Goal: Task Accomplishment & Management: Use online tool/utility

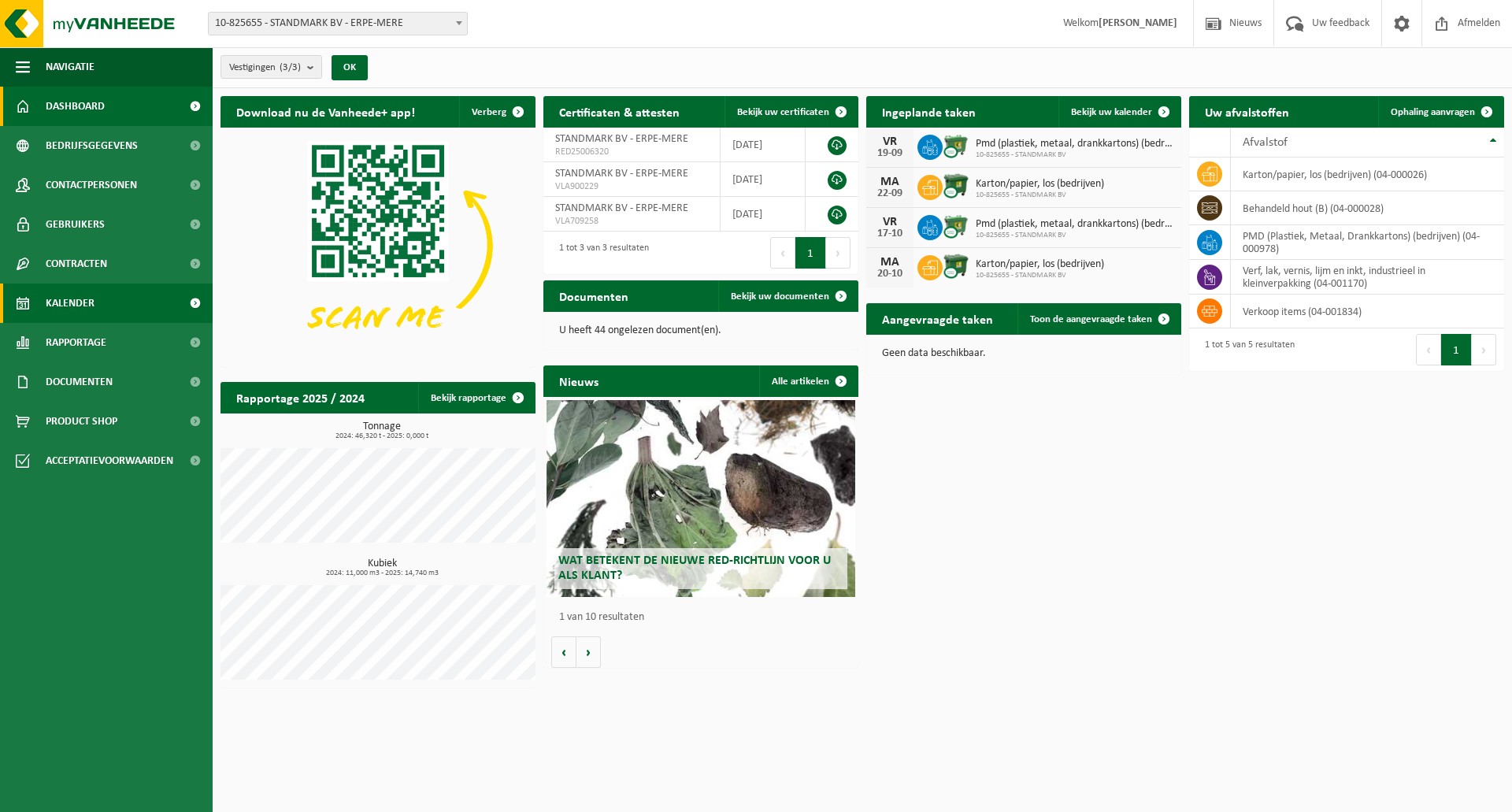
click at [68, 301] on span "Kalender" at bounding box center [69, 303] width 49 height 40
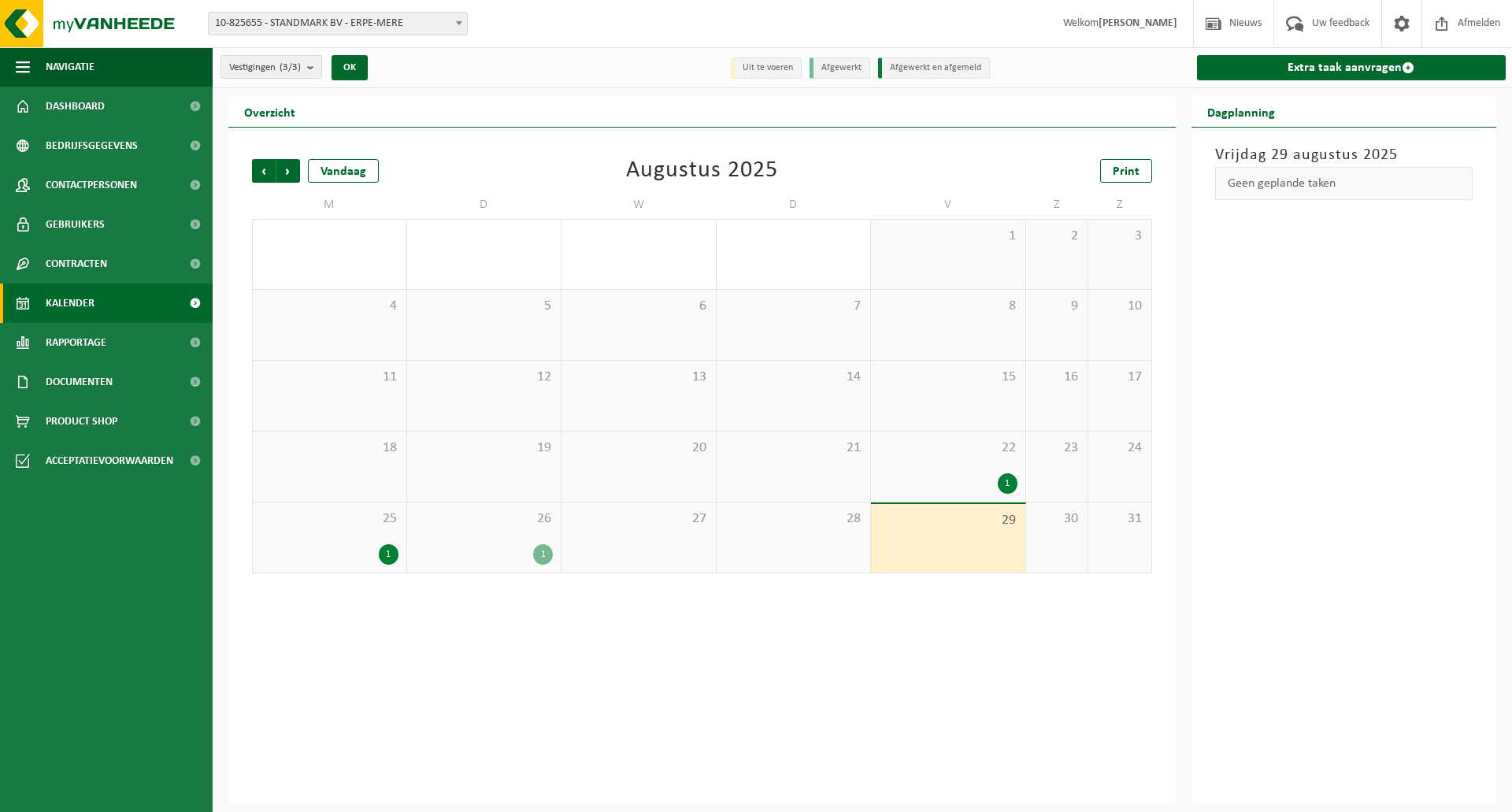
click at [963, 540] on div "29" at bounding box center [948, 538] width 154 height 68
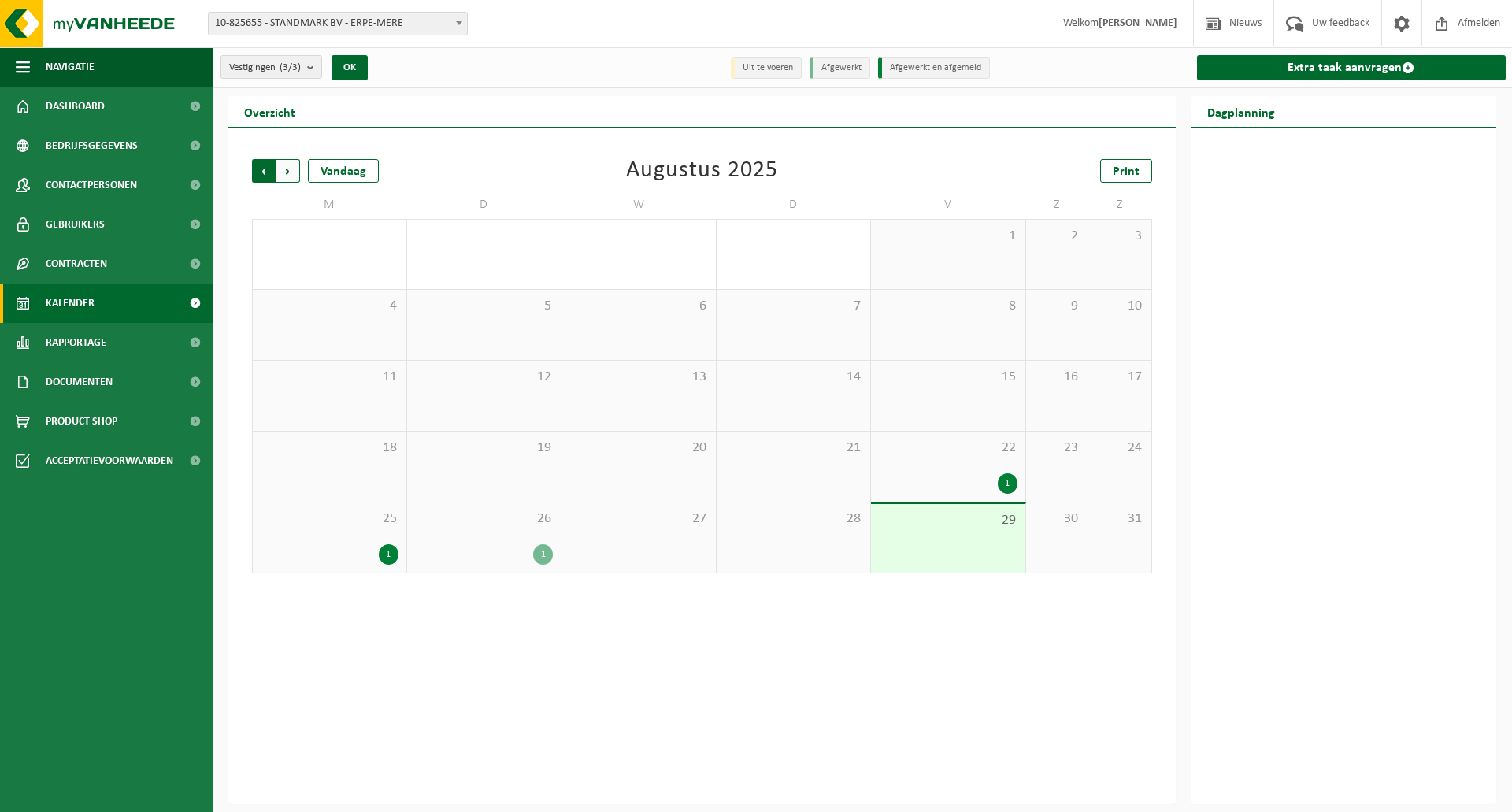
click at [291, 169] on span "Volgende" at bounding box center [289, 171] width 24 height 24
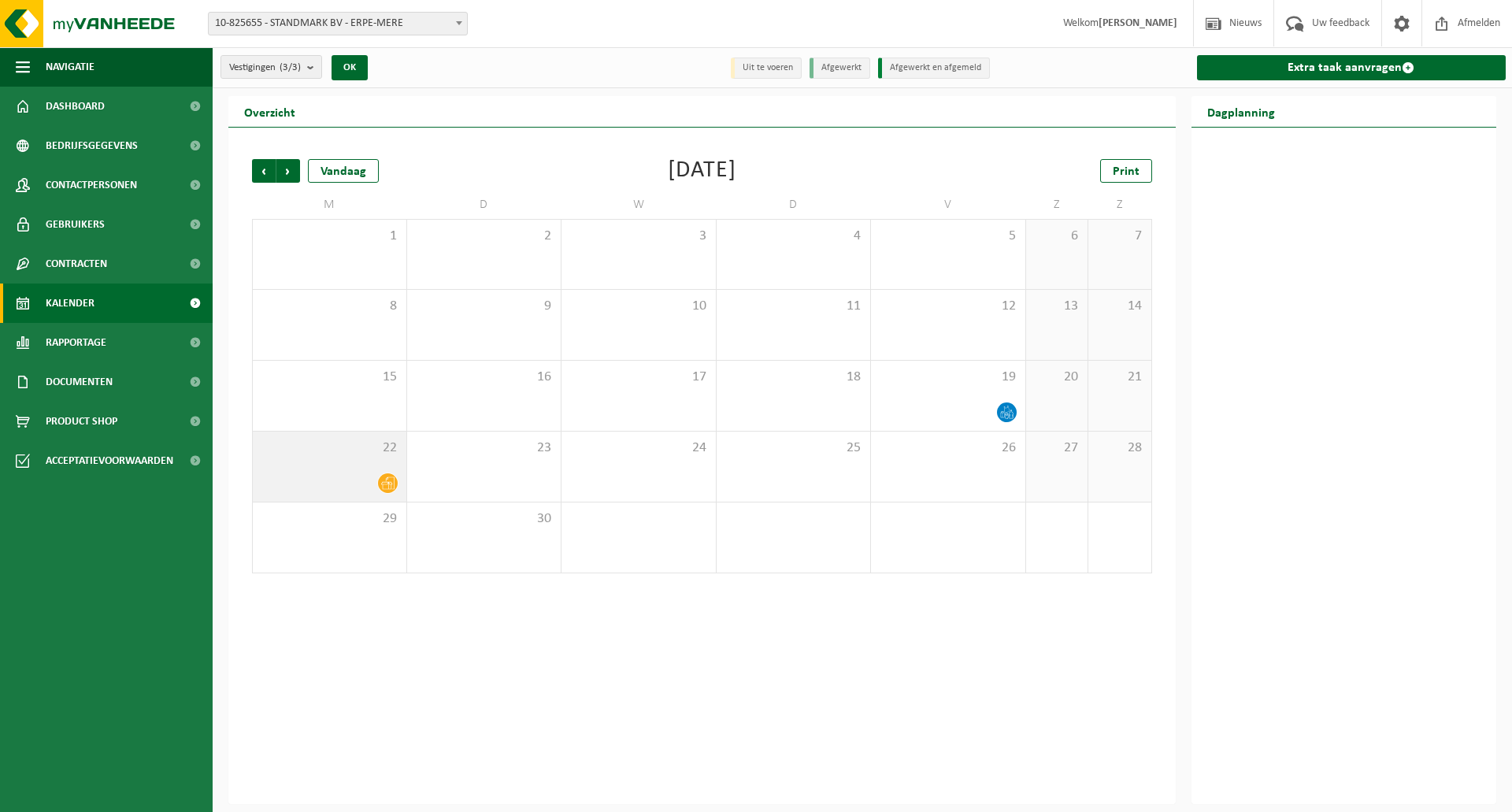
click at [358, 461] on div "22" at bounding box center [329, 467] width 154 height 70
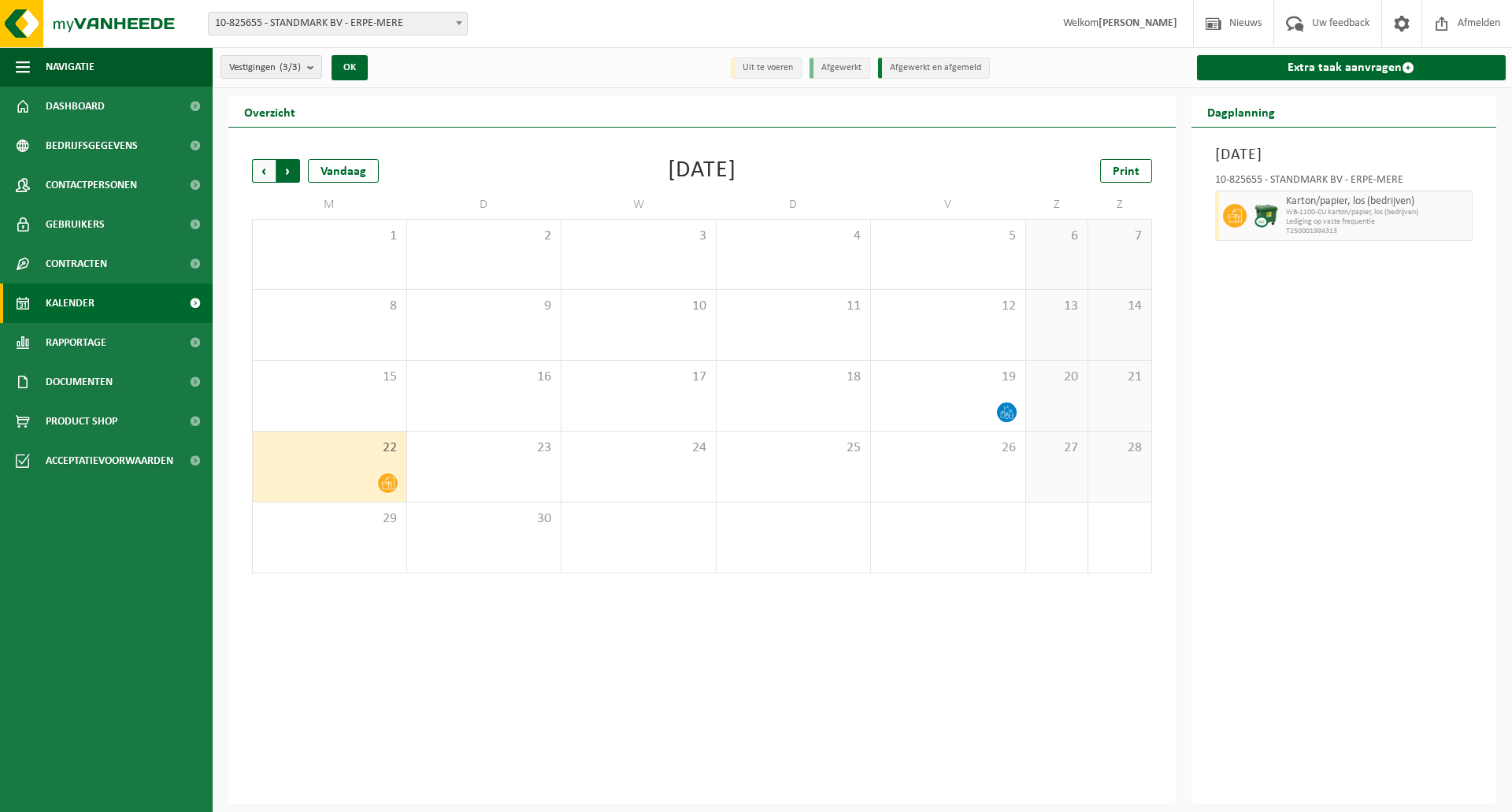
click at [263, 164] on span "Vorige" at bounding box center [264, 171] width 24 height 24
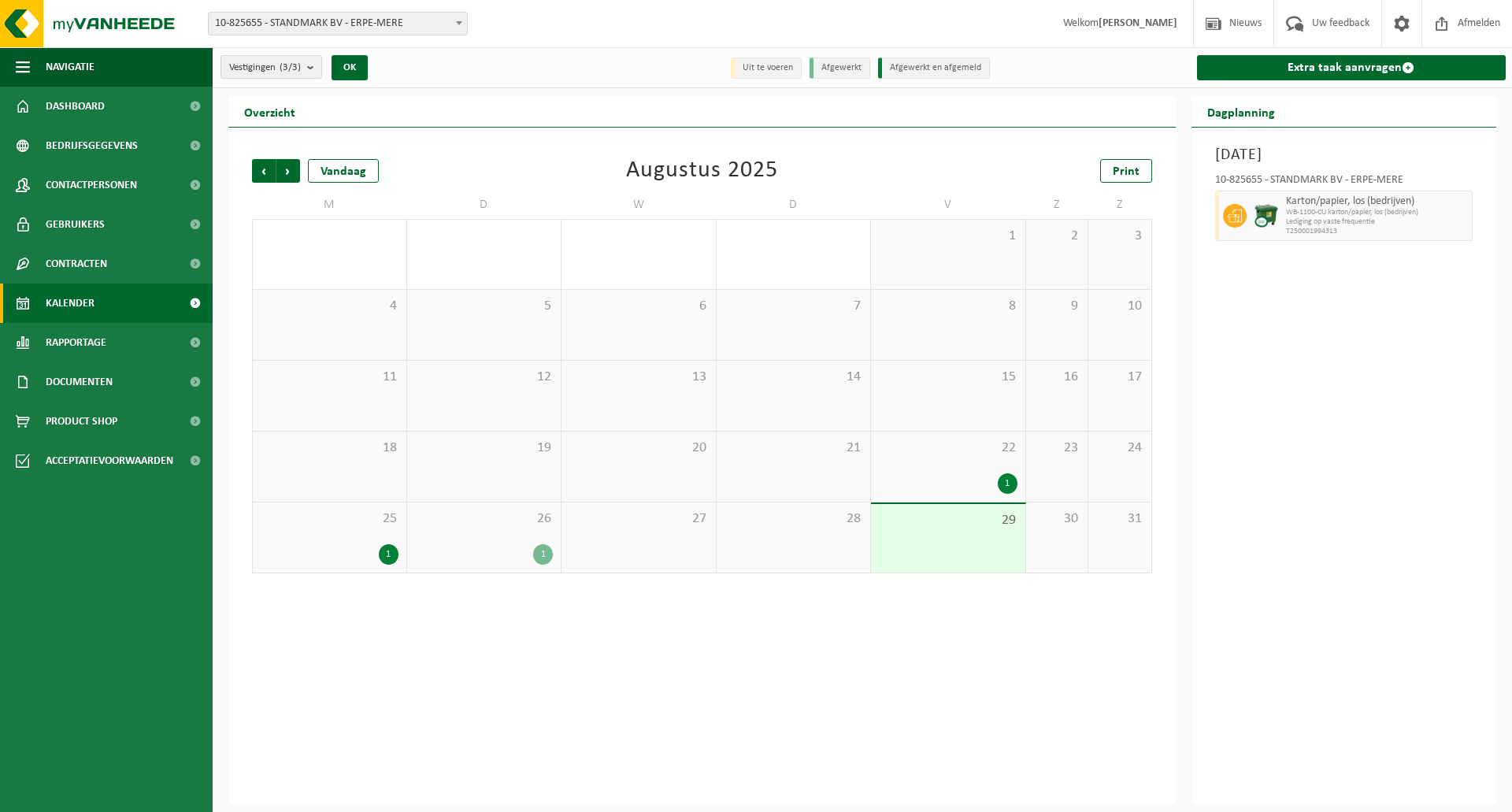
click at [375, 557] on div "1" at bounding box center [329, 555] width 138 height 20
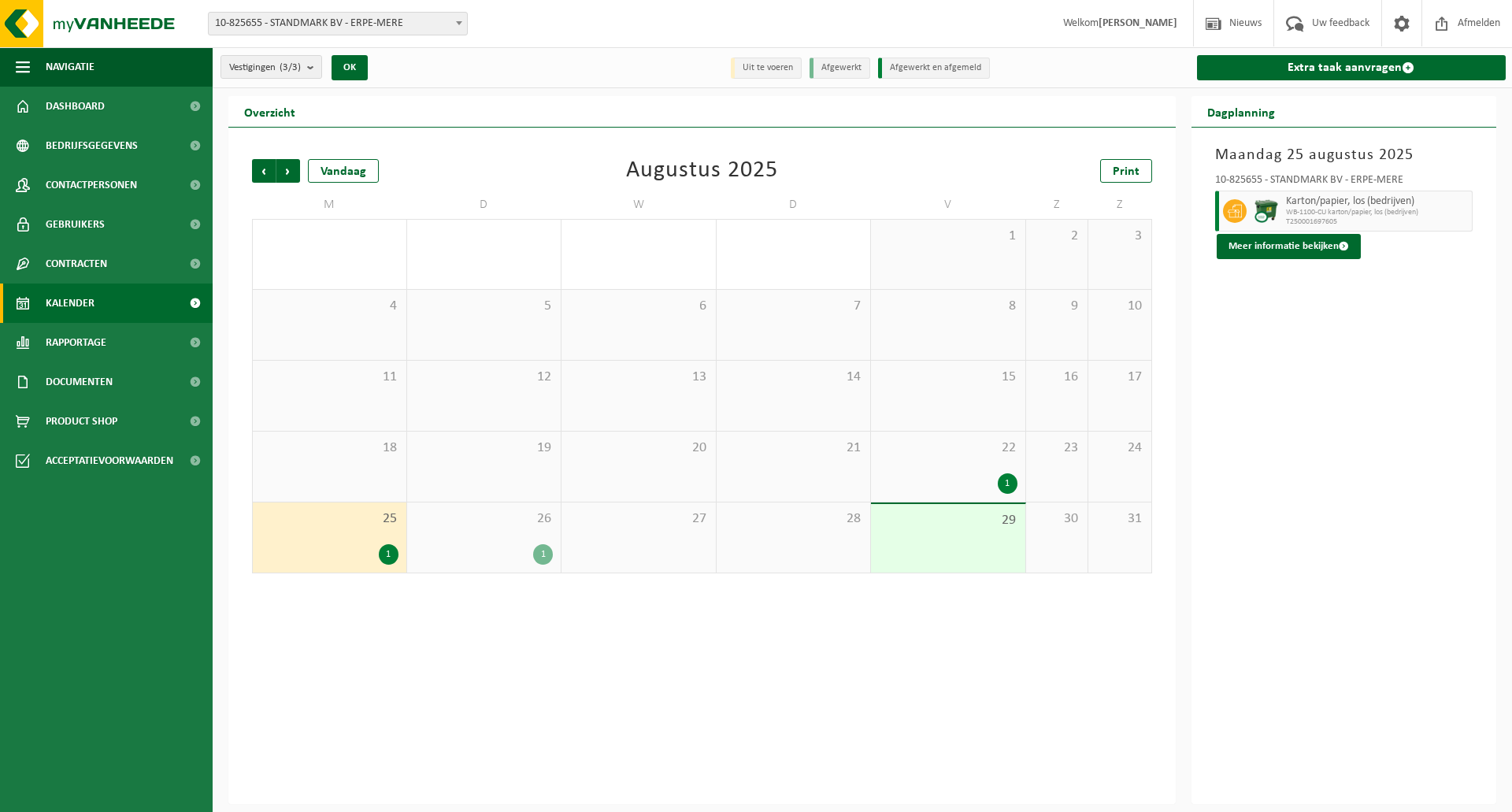
click at [473, 554] on div "1" at bounding box center [485, 555] width 139 height 20
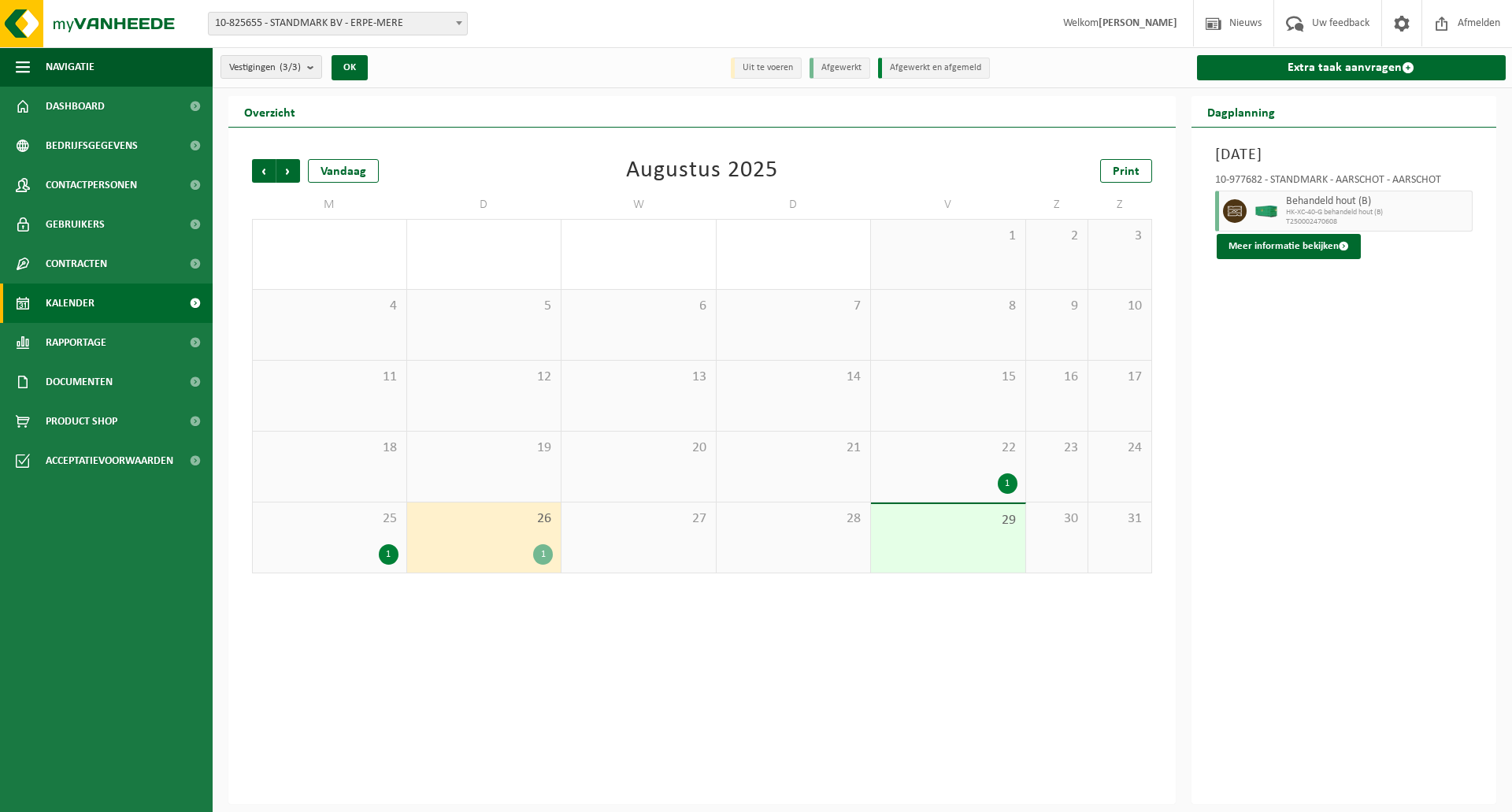
click at [86, 300] on span "Kalender" at bounding box center [69, 303] width 49 height 40
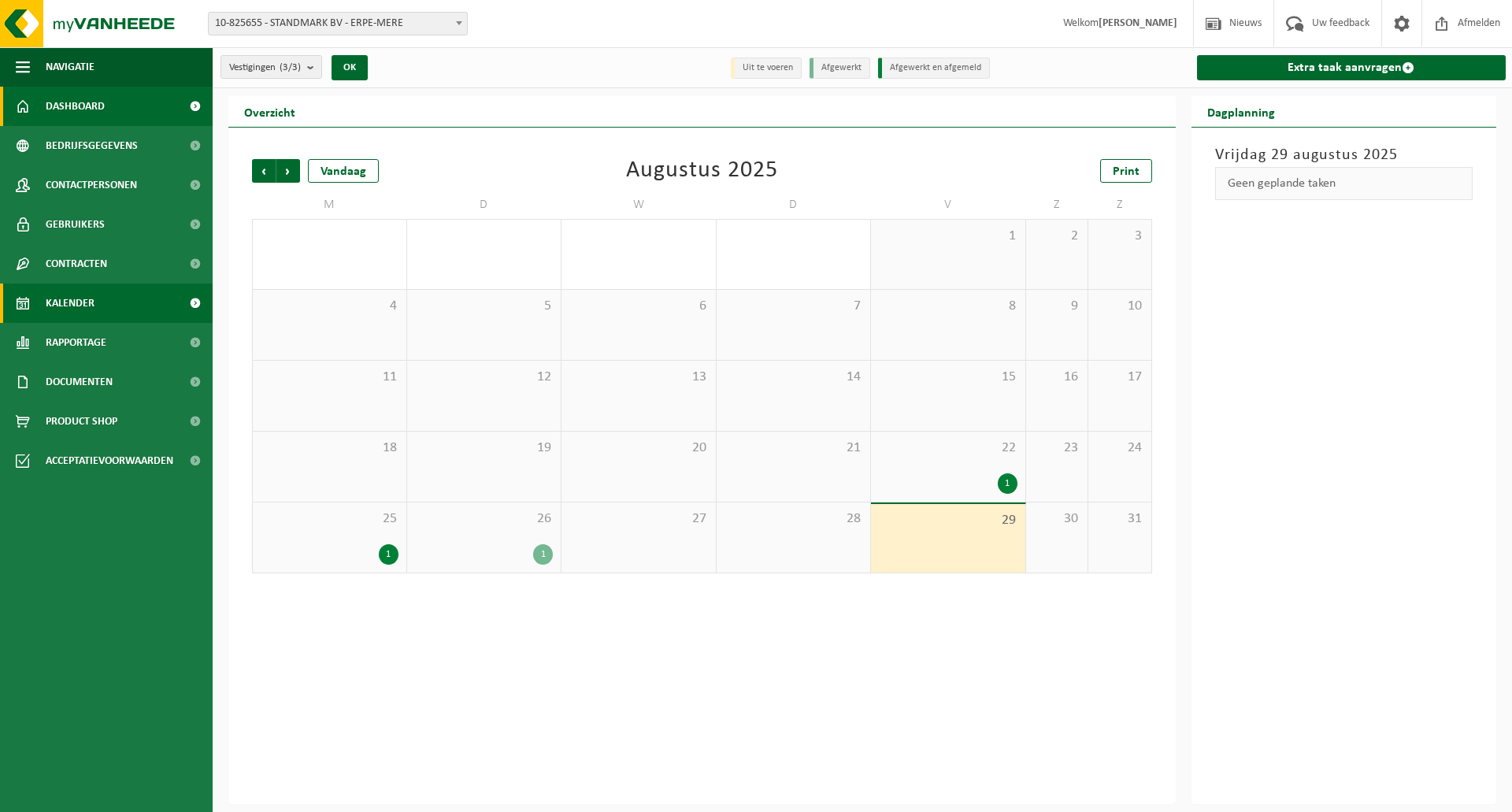
click at [91, 108] on span "Dashboard" at bounding box center [75, 106] width 59 height 40
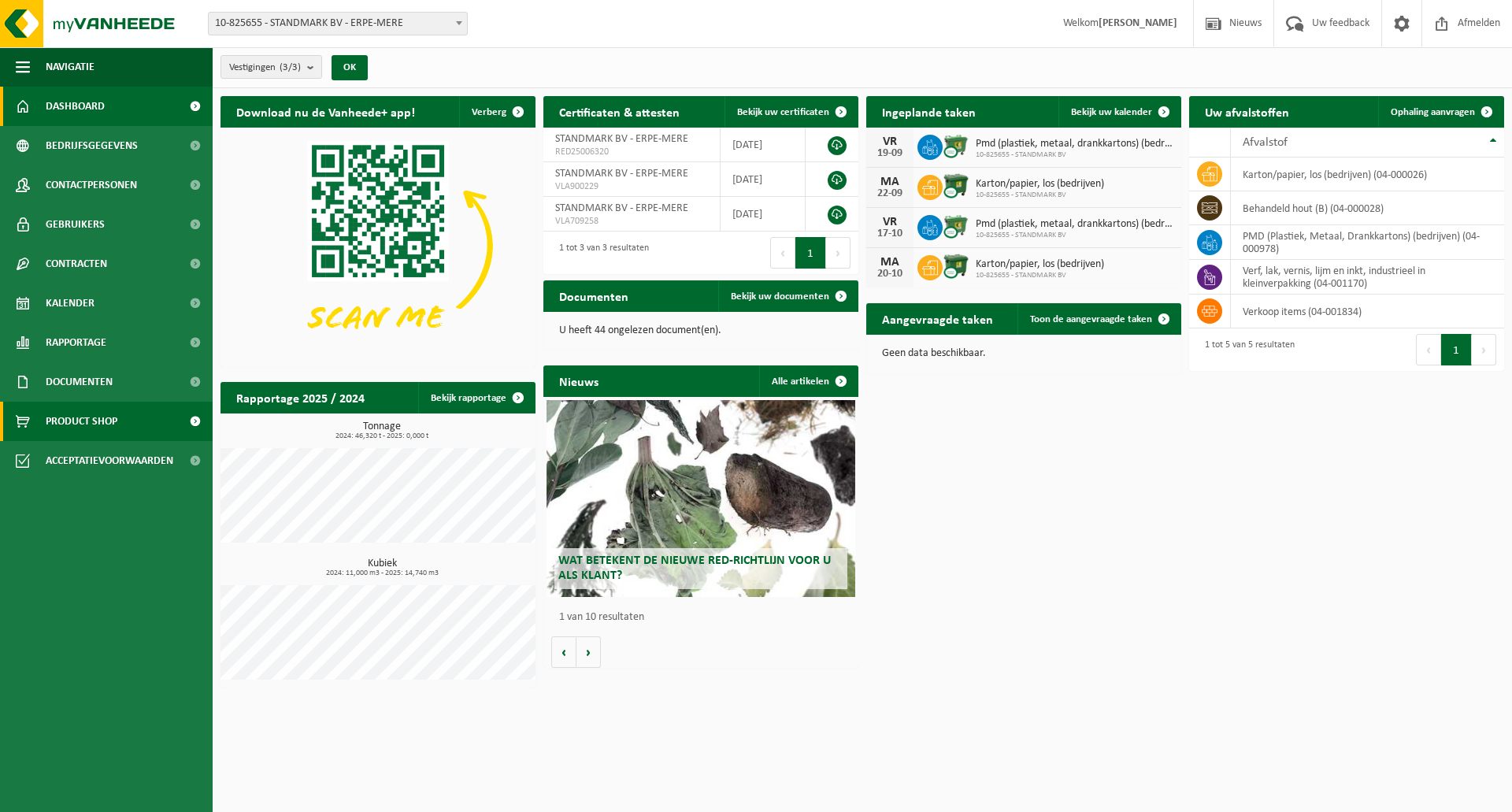
click at [99, 417] on span "Product Shop" at bounding box center [81, 421] width 72 height 40
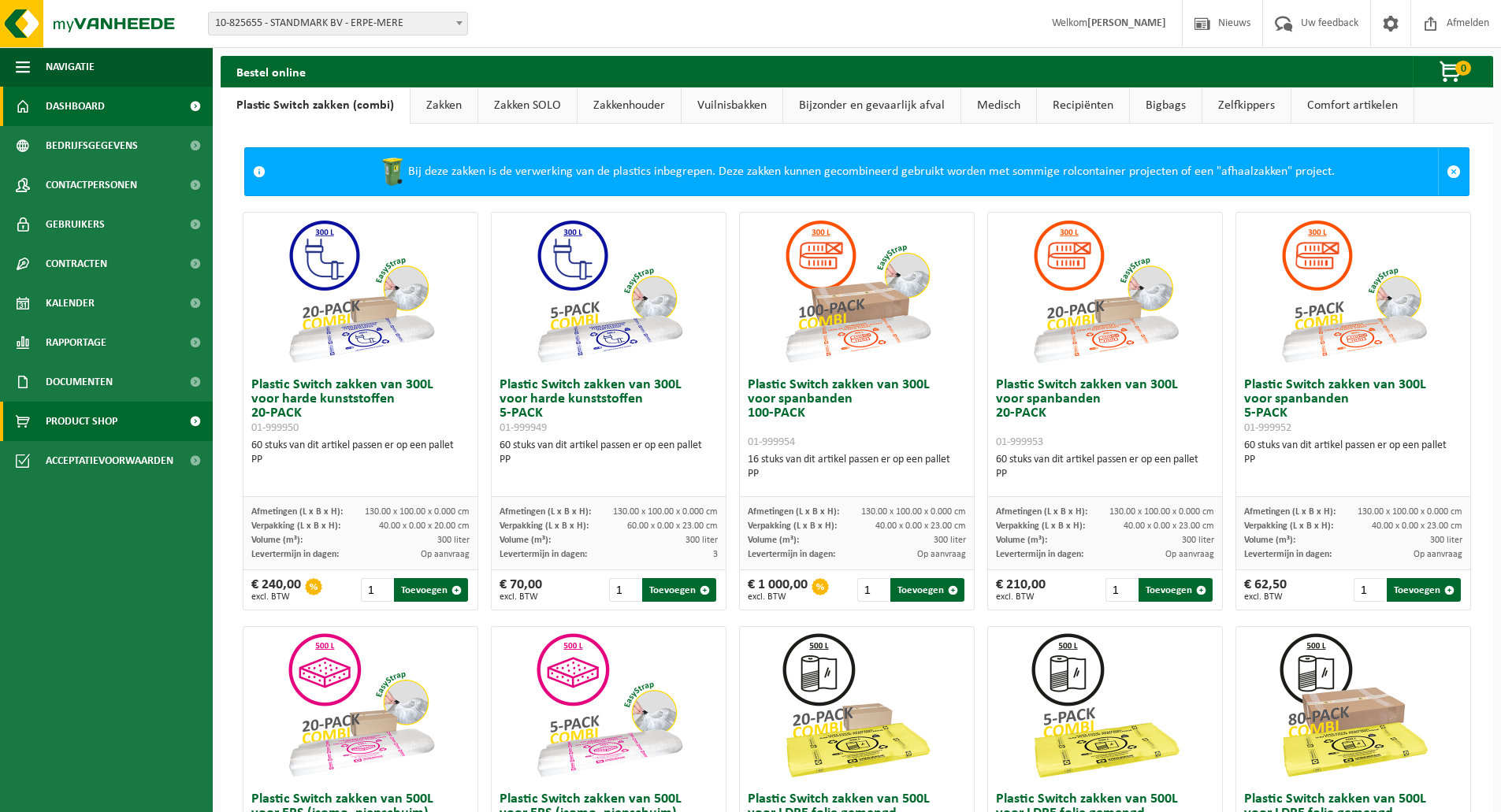
click at [79, 98] on span "Dashboard" at bounding box center [75, 106] width 59 height 40
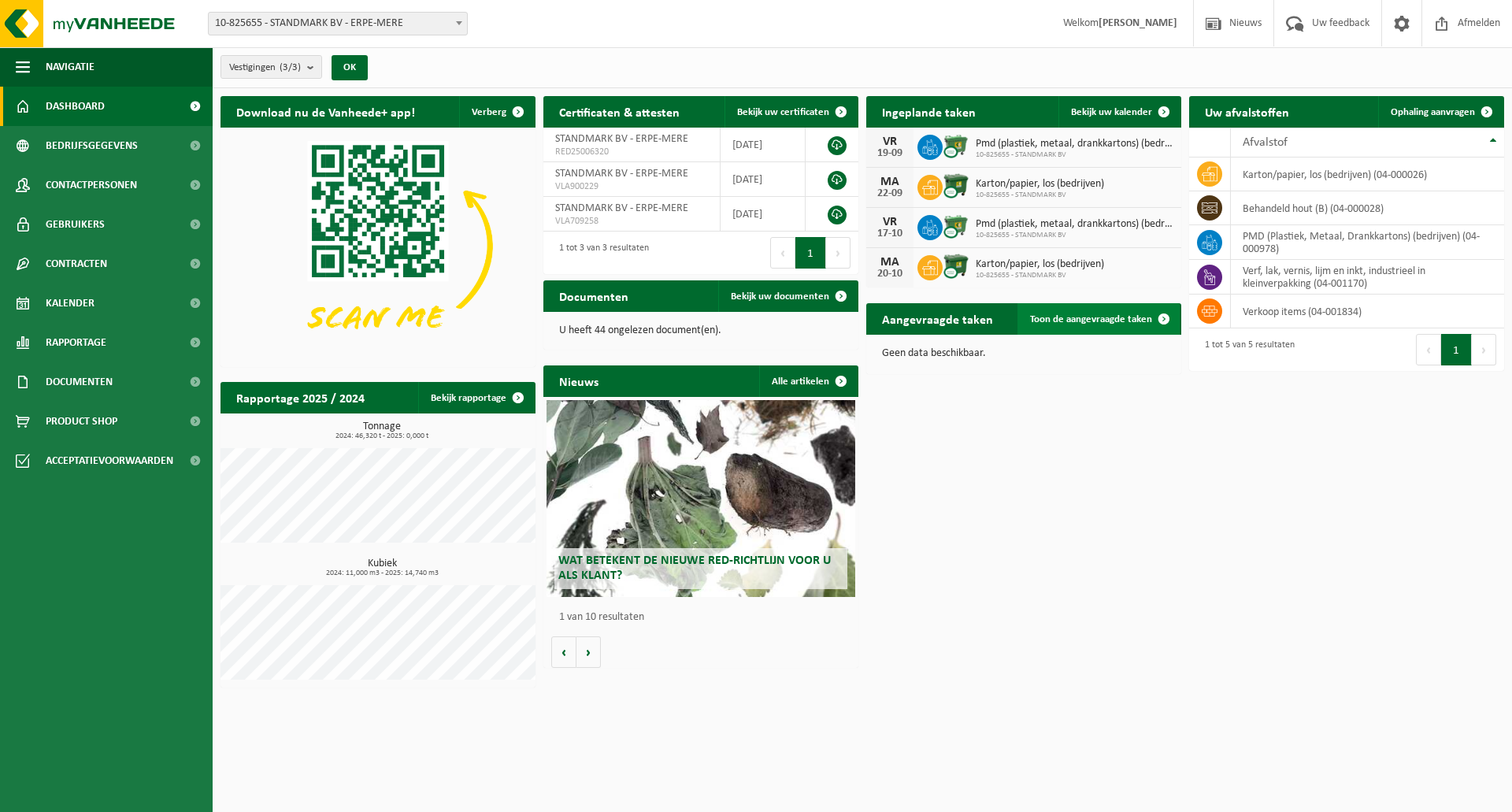
click at [1060, 314] on span "Toon de aangevraagde taken" at bounding box center [1091, 319] width 122 height 10
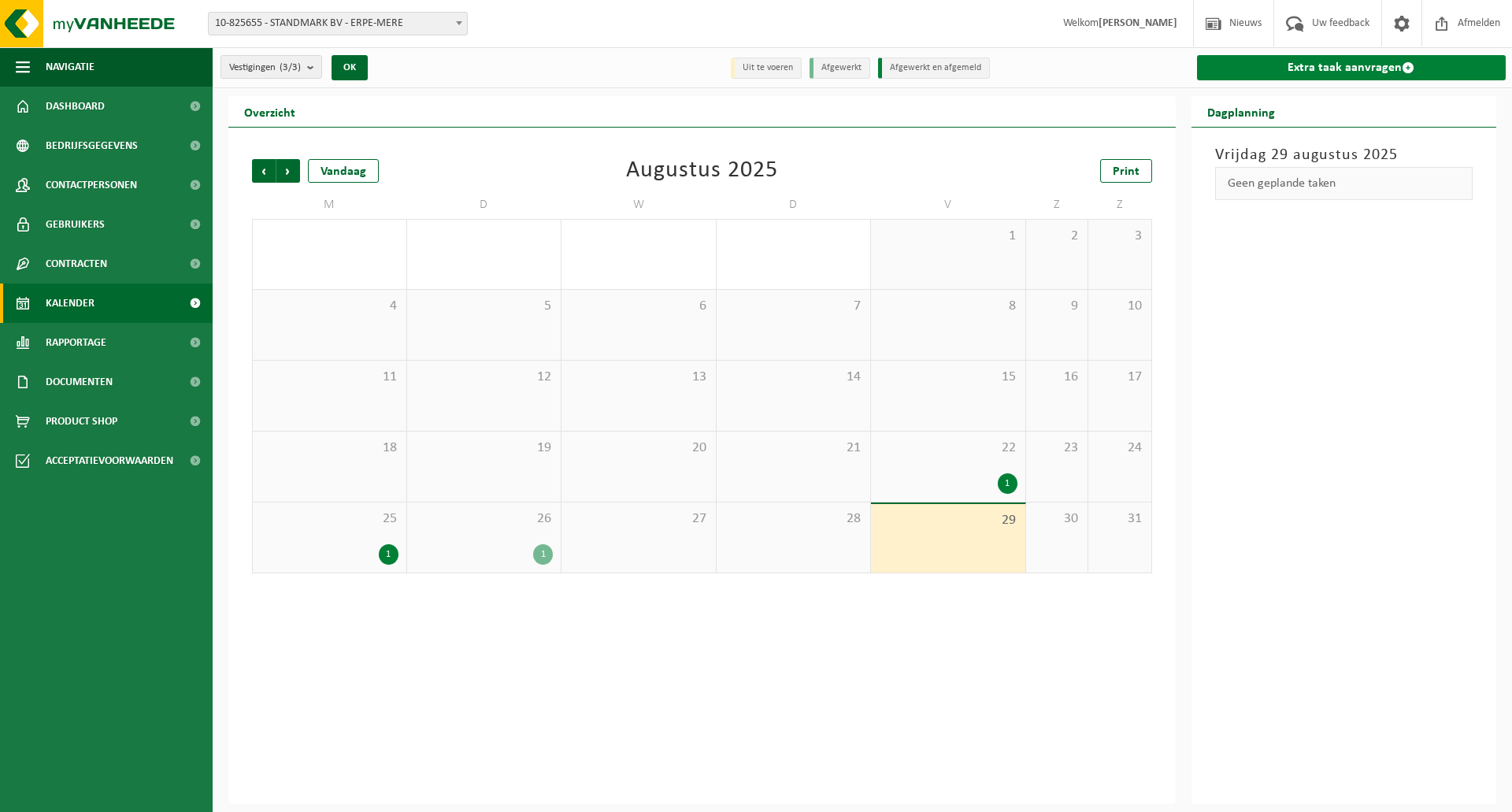
click at [1341, 67] on link "Extra taak aanvragen" at bounding box center [1352, 68] width 310 height 25
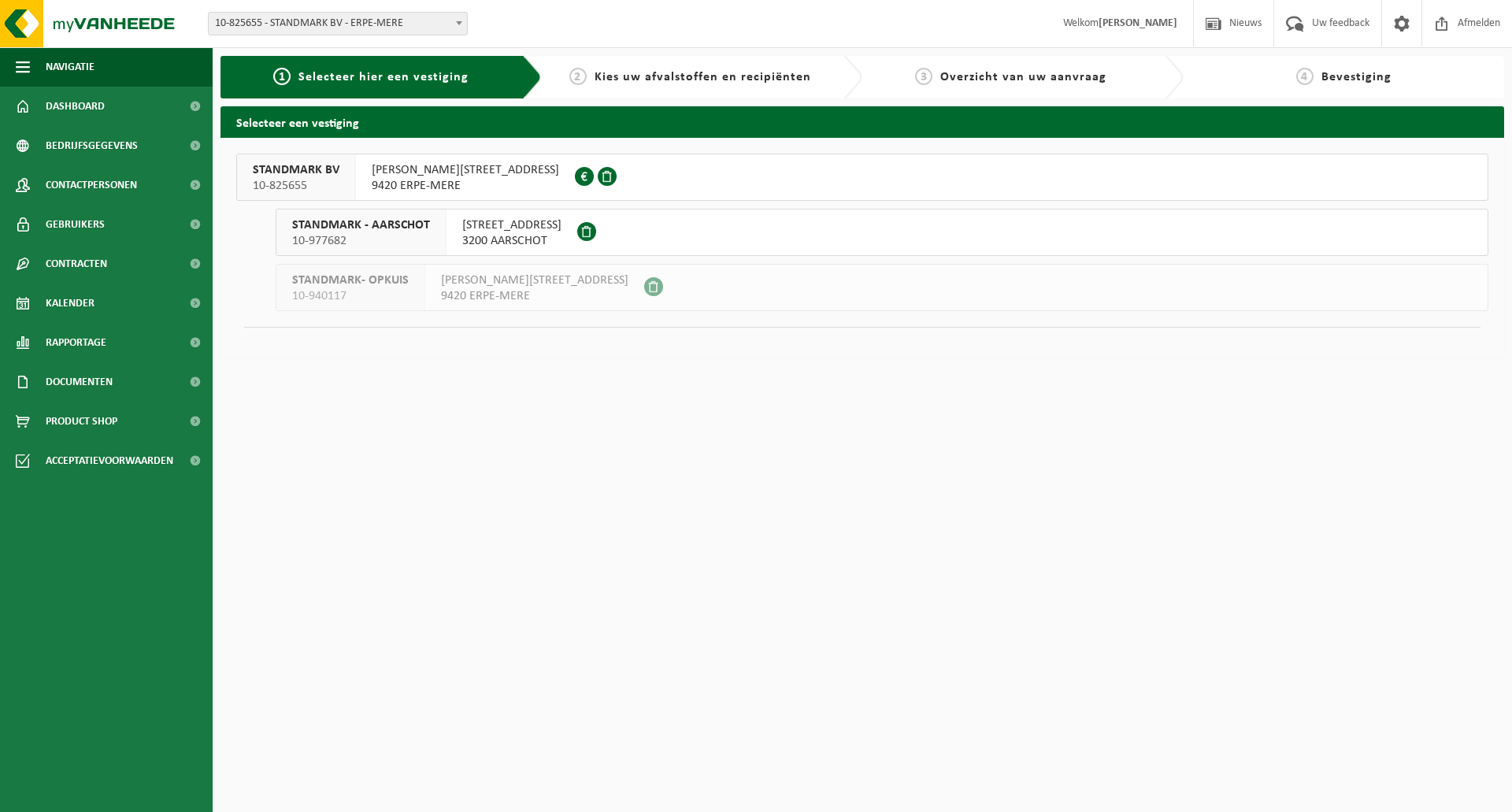
click at [460, 176] on span "JOSEPH CARDIJNSTRAAT 26" at bounding box center [465, 169] width 188 height 16
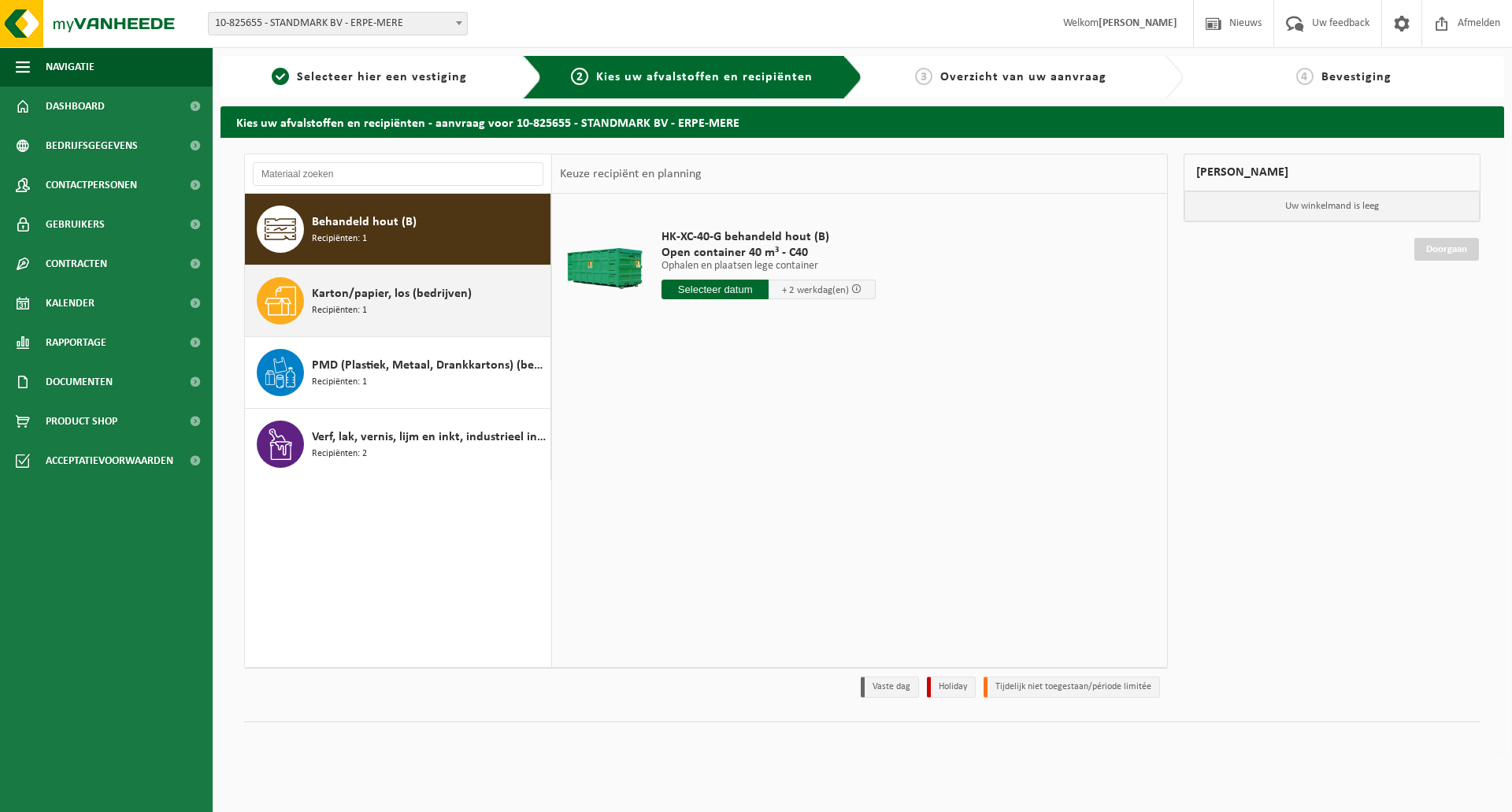
click at [375, 305] on div "Karton/papier, los (bedrijven) Recipiënten: 1" at bounding box center [429, 301] width 235 height 47
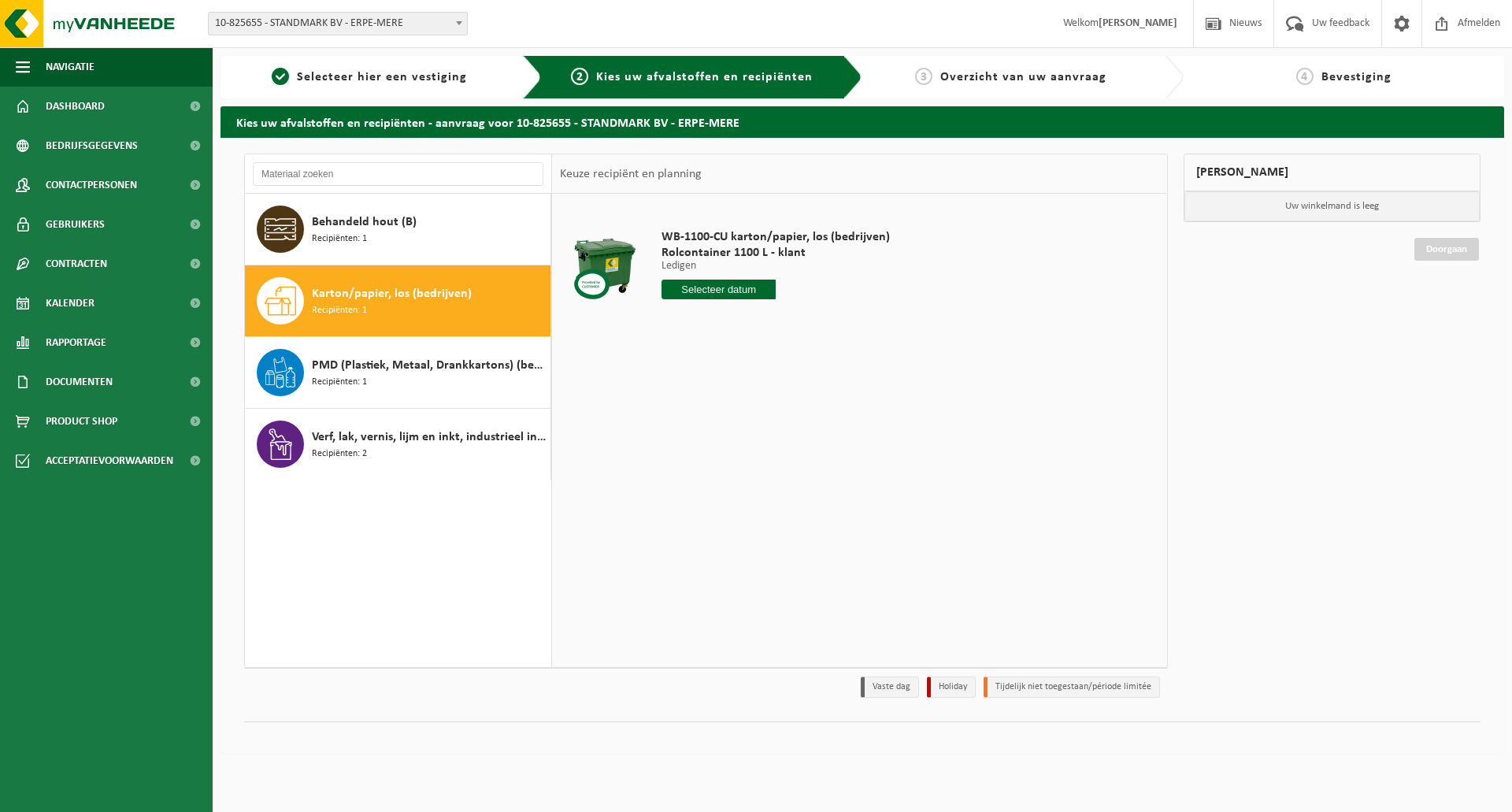
click at [709, 289] on input "text" at bounding box center [719, 289] width 115 height 19
click at [841, 327] on icon at bounding box center [841, 326] width 4 height 8
click at [681, 377] on div "1" at bounding box center [676, 378] width 28 height 25
type input "Van 2025-09-01"
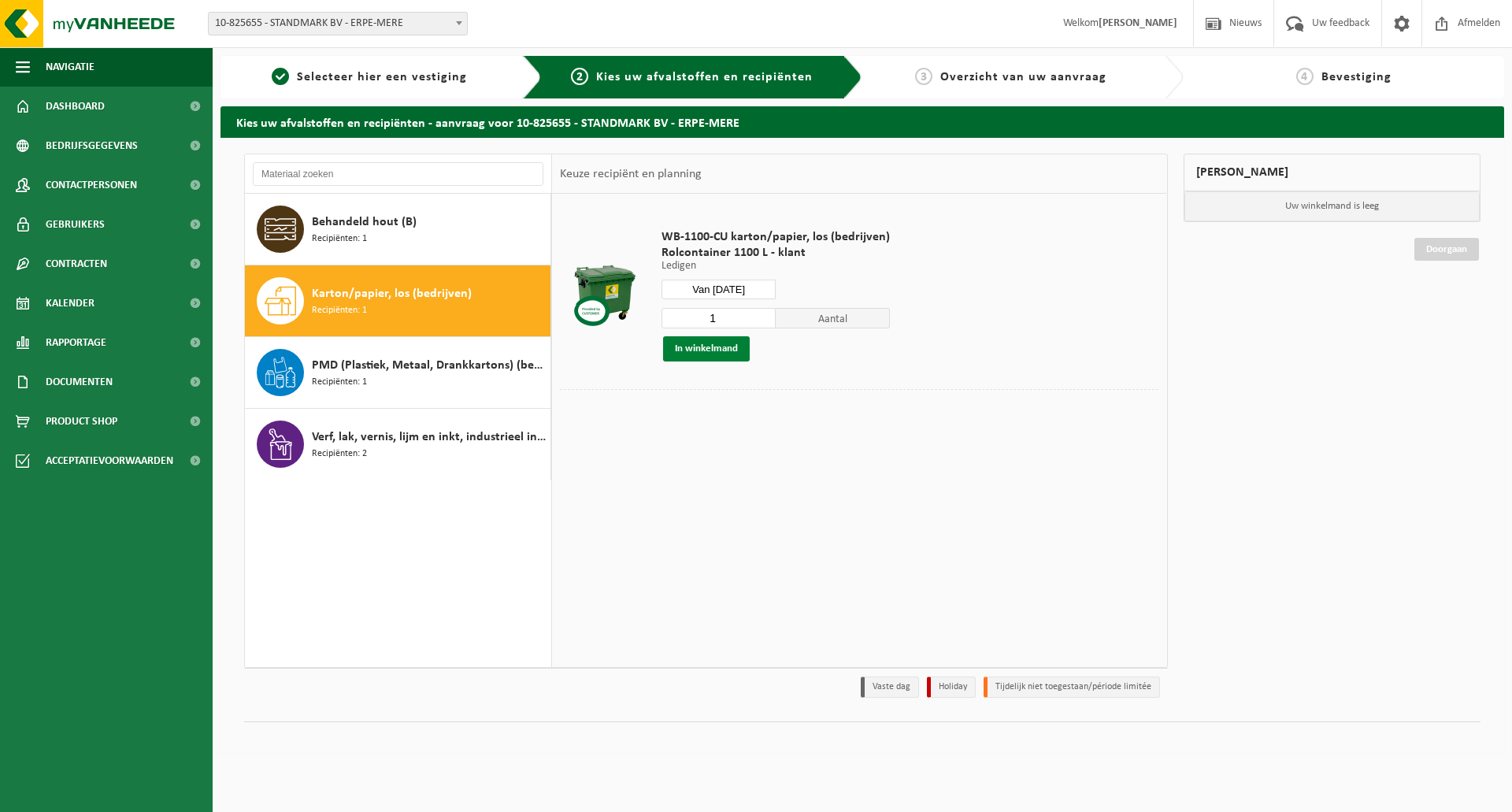
click at [703, 348] on button "In winkelmand" at bounding box center [707, 349] width 87 height 25
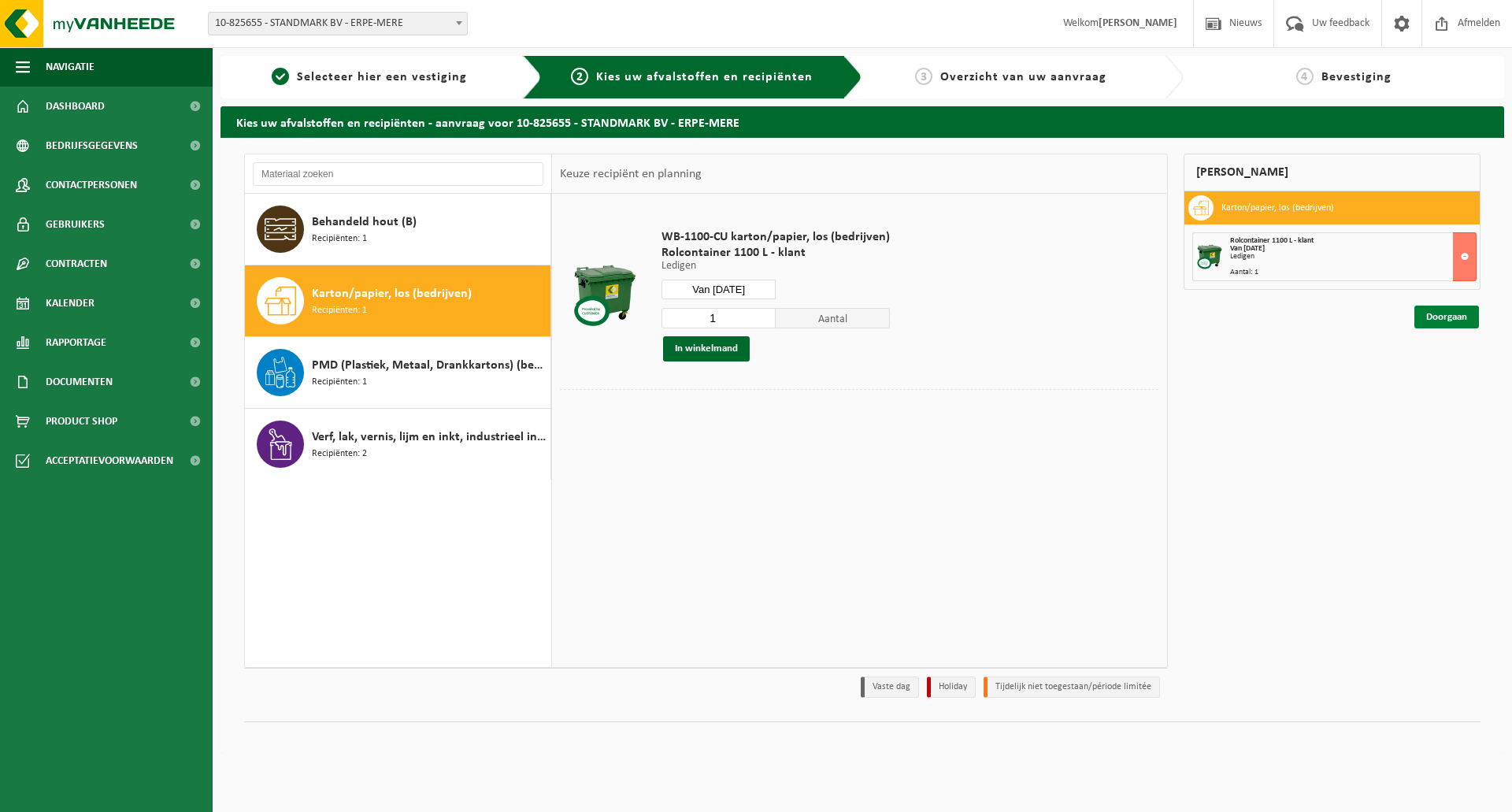
click at [1461, 311] on link "Doorgaan" at bounding box center [1447, 316] width 65 height 23
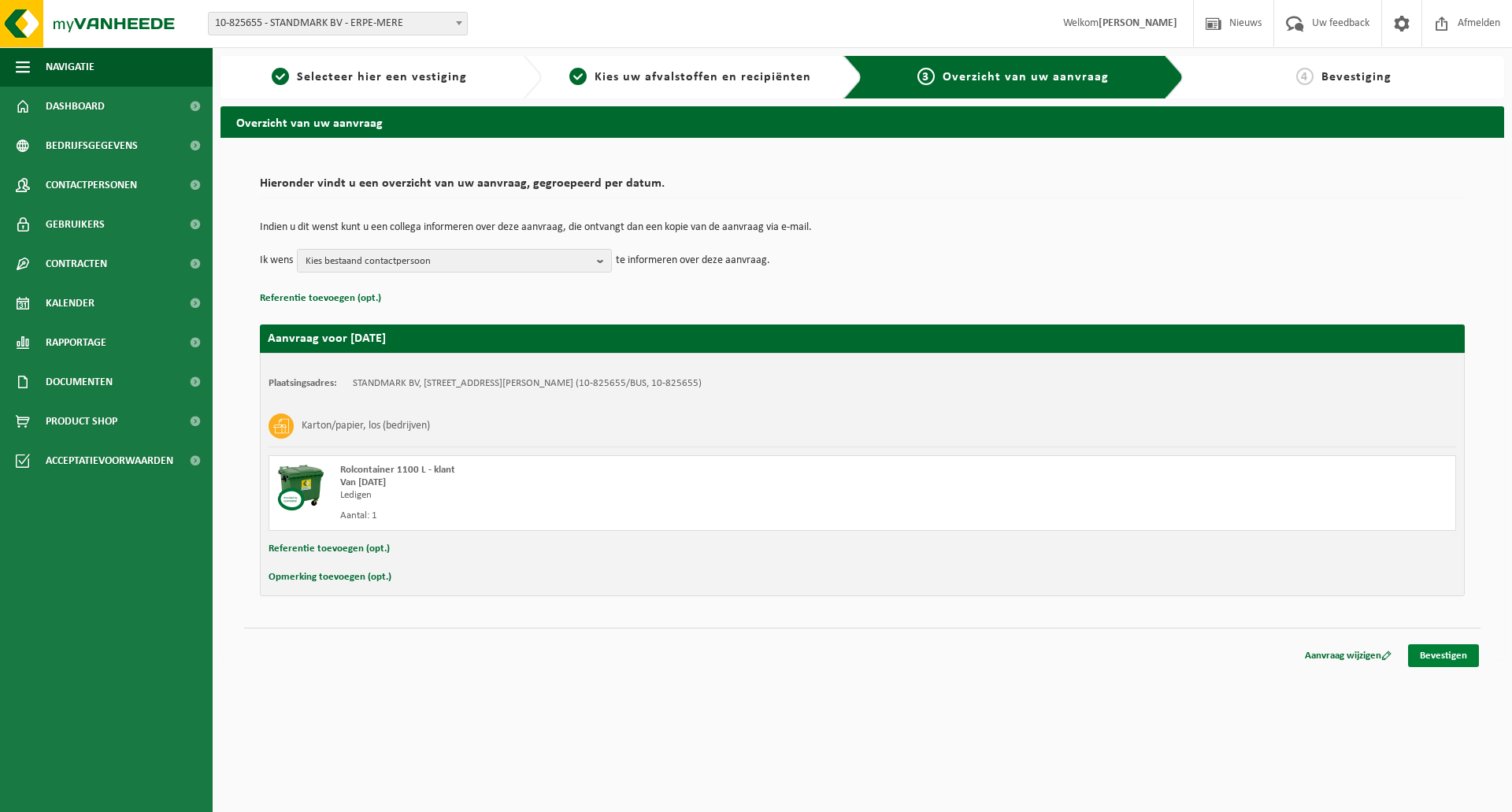
click at [1453, 651] on link "Bevestigen" at bounding box center [1444, 656] width 71 height 23
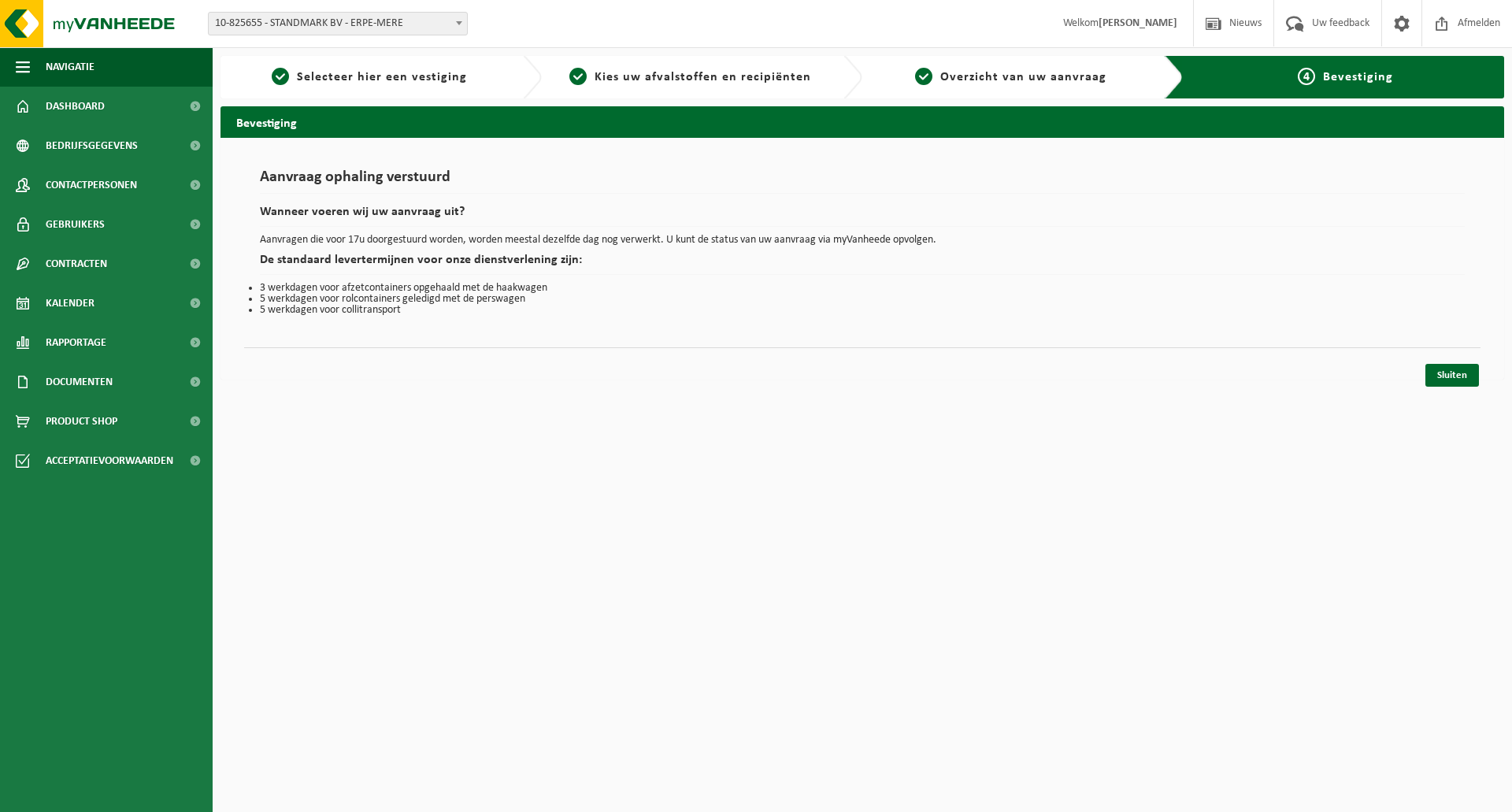
click at [576, 437] on html "Vestiging: 10-825655 - STANDMARK BV - ERPE-MERE 10-977682 - STANDMARK - AARSCHO…" at bounding box center [756, 406] width 1512 height 812
click at [589, 306] on li "5 werkdagen voor collitransport" at bounding box center [862, 311] width 1205 height 11
click at [1457, 373] on link "Sluiten" at bounding box center [1453, 375] width 54 height 23
